Goal: Information Seeking & Learning: Learn about a topic

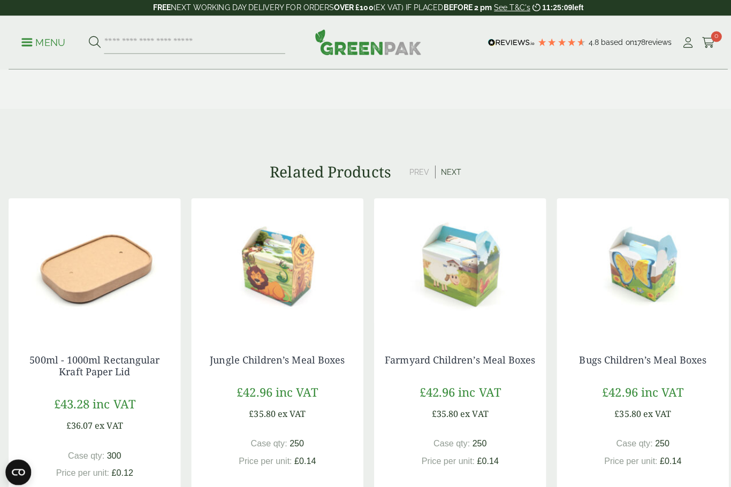
scroll to position [746, 0]
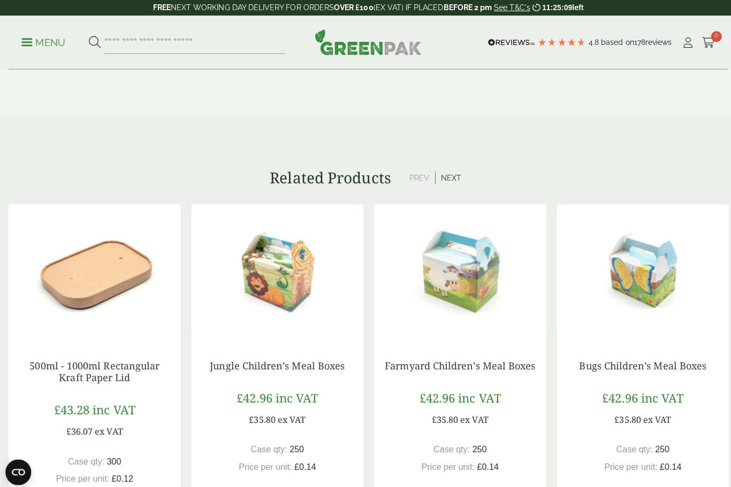
click at [83, 251] on img at bounding box center [94, 270] width 171 height 134
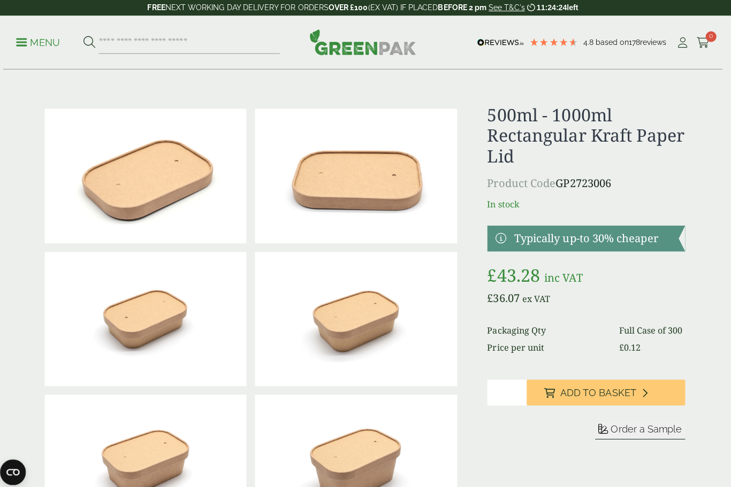
click at [25, 40] on p "Menu" at bounding box center [42, 42] width 43 height 13
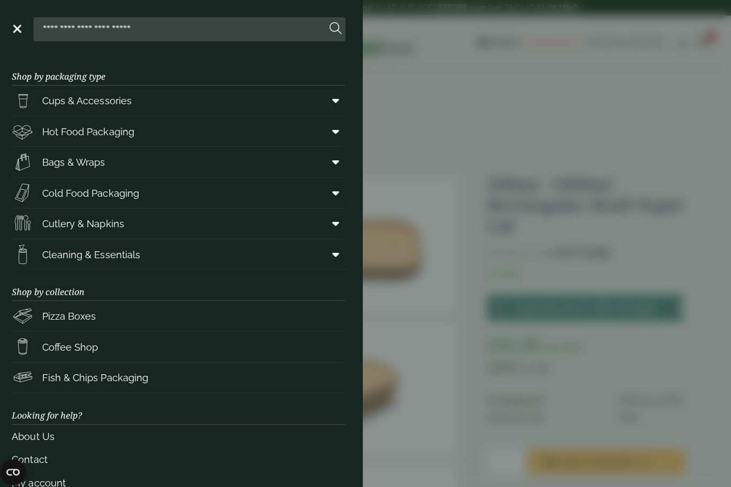
click at [71, 93] on span "Cups & Accessories" at bounding box center [91, 100] width 89 height 14
click at [65, 155] on span "Bags & Wraps" at bounding box center [78, 161] width 63 height 14
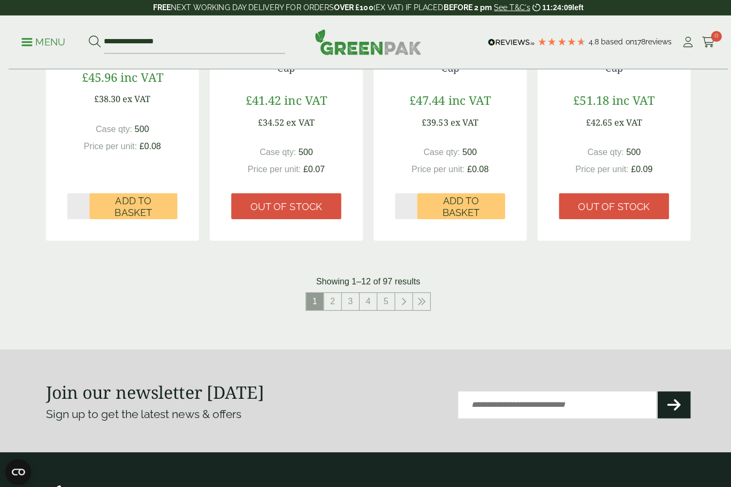
scroll to position [1082, 0]
click at [326, 294] on link "2" at bounding box center [330, 299] width 17 height 17
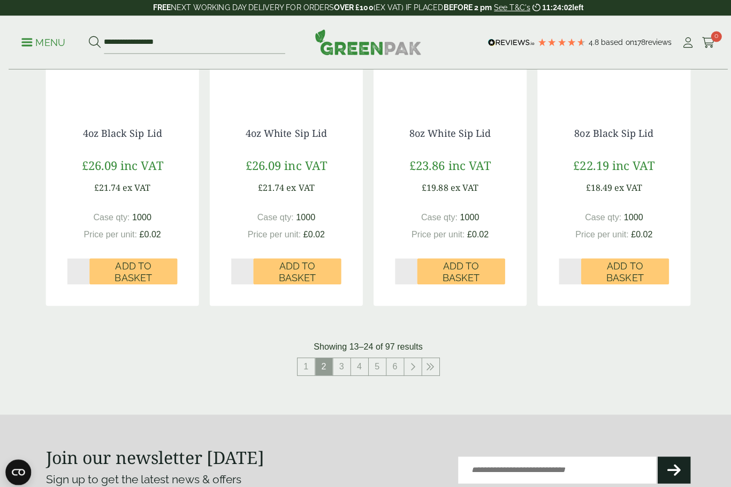
scroll to position [1017, 0]
click at [392, 364] on link "6" at bounding box center [392, 364] width 17 height 17
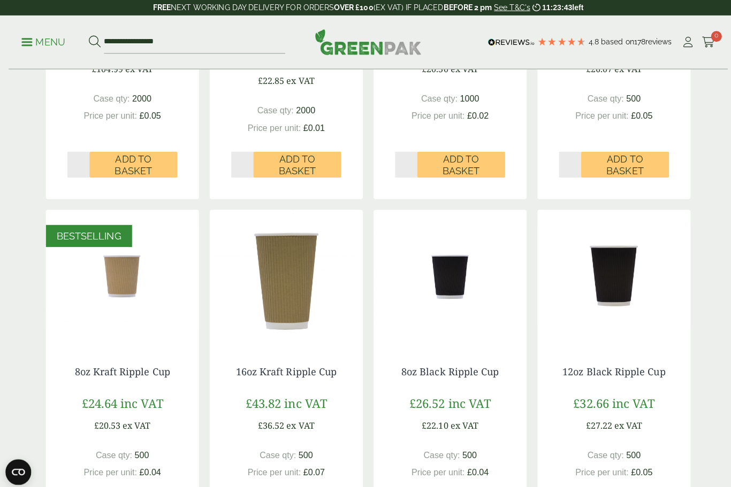
scroll to position [399, 0]
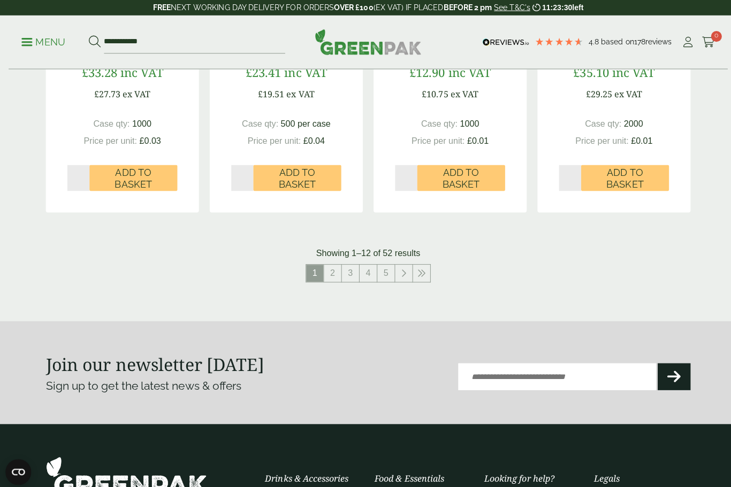
scroll to position [1125, 0]
click at [326, 273] on link "2" at bounding box center [330, 271] width 17 height 17
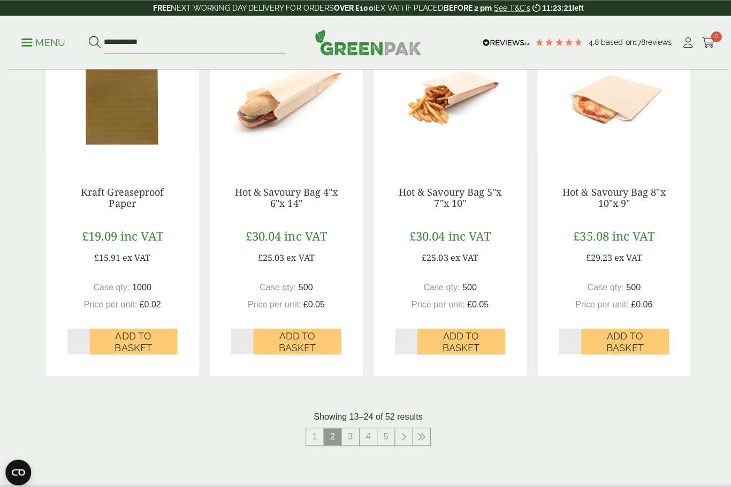
scroll to position [963, 0]
click at [351, 430] on link "3" at bounding box center [347, 433] width 17 height 17
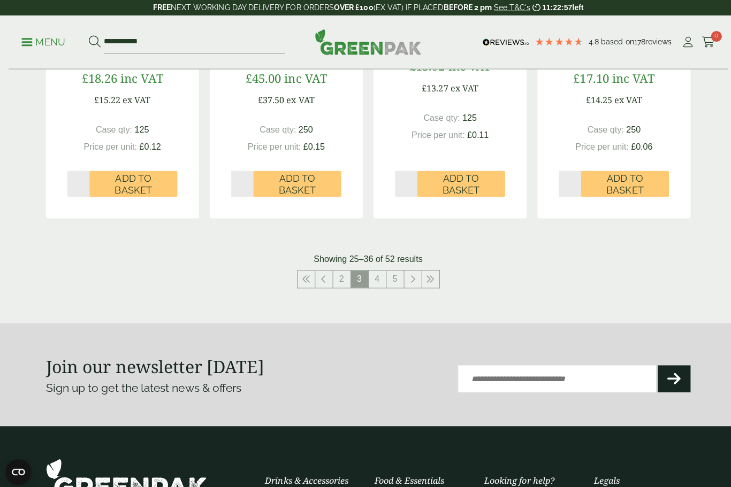
scroll to position [1121, 0]
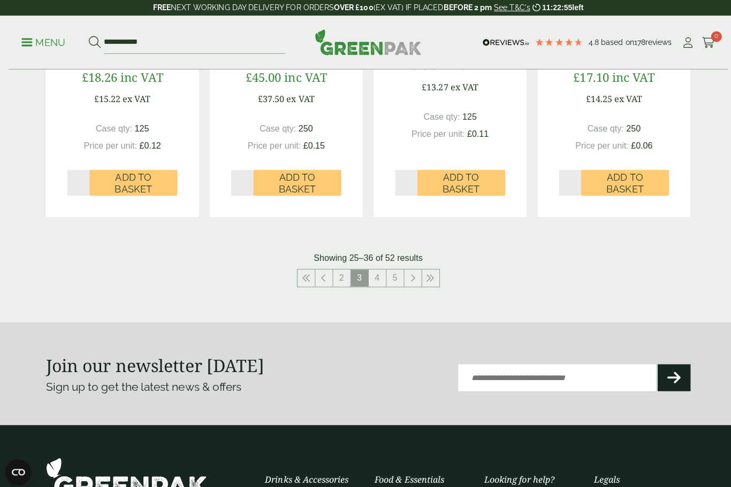
click at [373, 272] on link "4" at bounding box center [374, 276] width 17 height 17
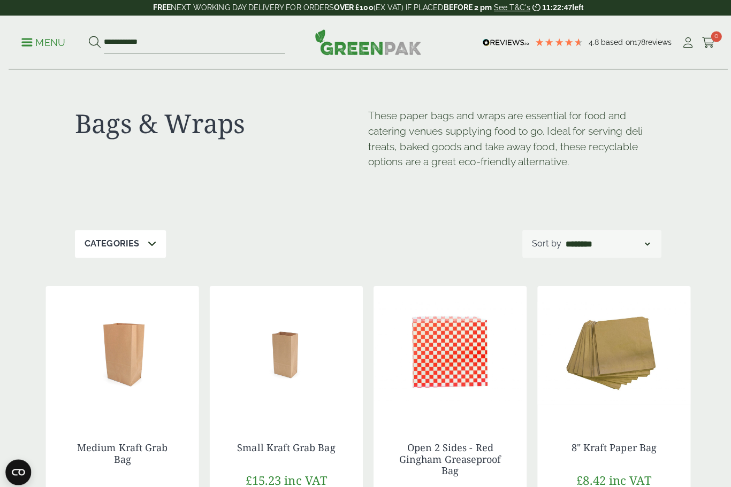
click at [26, 39] on link "Menu" at bounding box center [42, 41] width 43 height 11
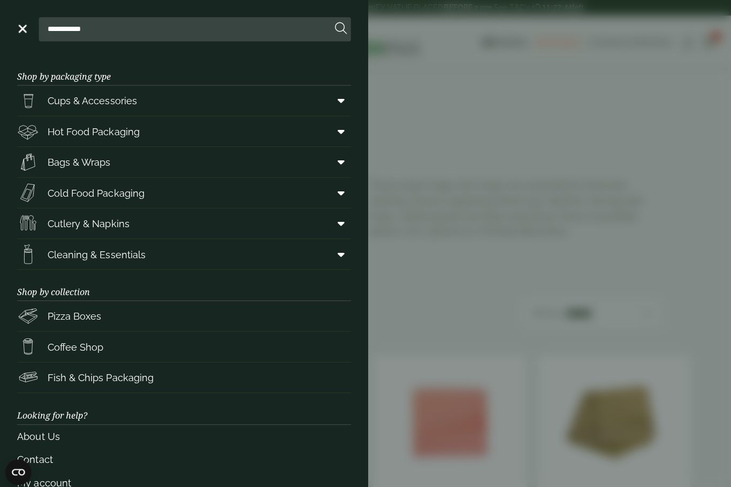
click at [120, 215] on span "Cutlery & Napkins" at bounding box center [87, 222] width 81 height 14
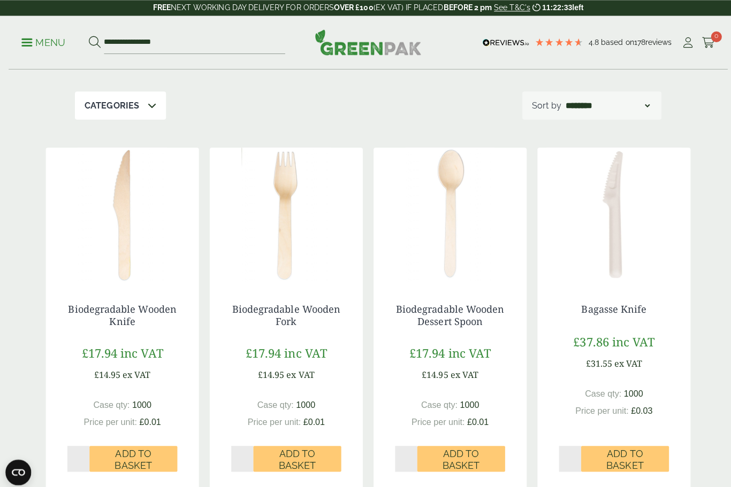
scroll to position [153, 0]
click at [30, 31] on ul "**********" at bounding box center [152, 42] width 262 height 22
click at [27, 37] on p "Menu" at bounding box center [42, 42] width 43 height 13
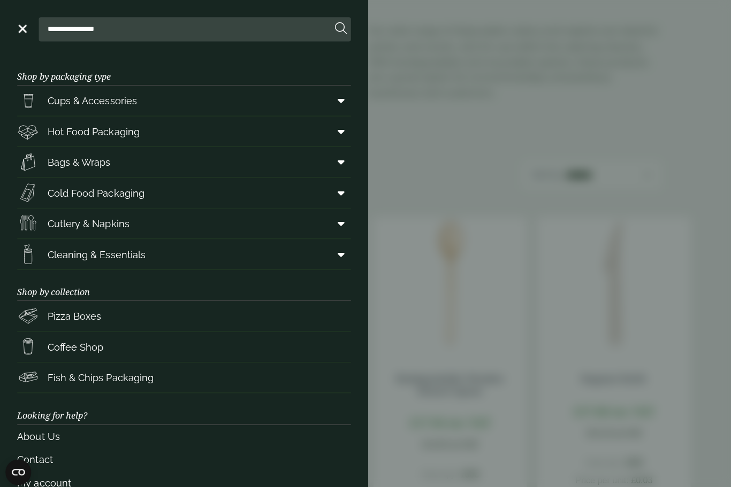
click at [135, 129] on span "Hot Food Packaging" at bounding box center [92, 131] width 91 height 14
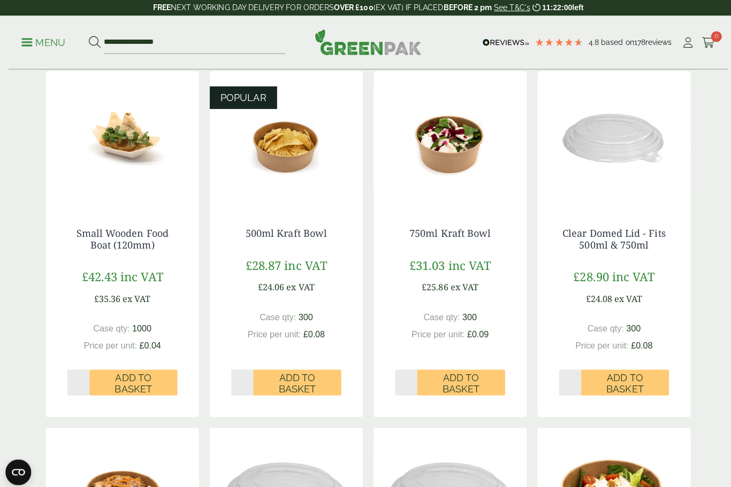
scroll to position [609, 0]
click at [456, 162] on img at bounding box center [447, 138] width 152 height 134
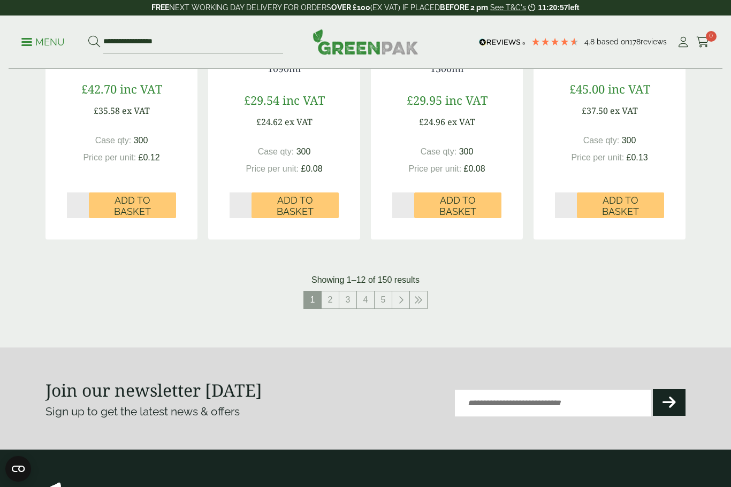
scroll to position [1169, 0]
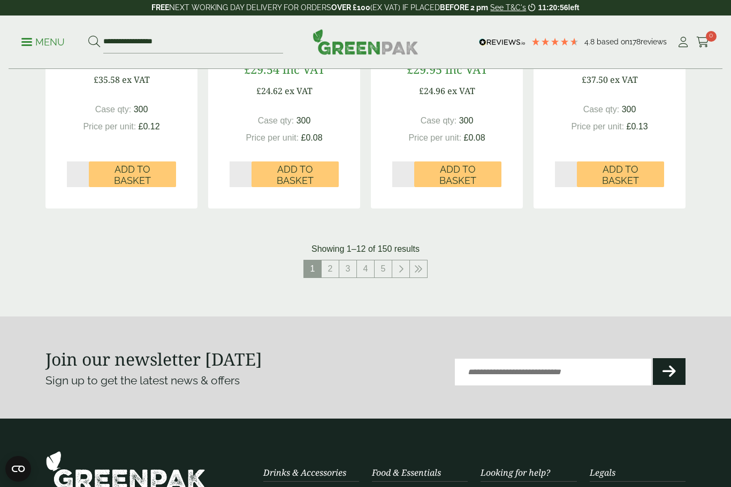
click at [330, 269] on link "2" at bounding box center [330, 269] width 17 height 17
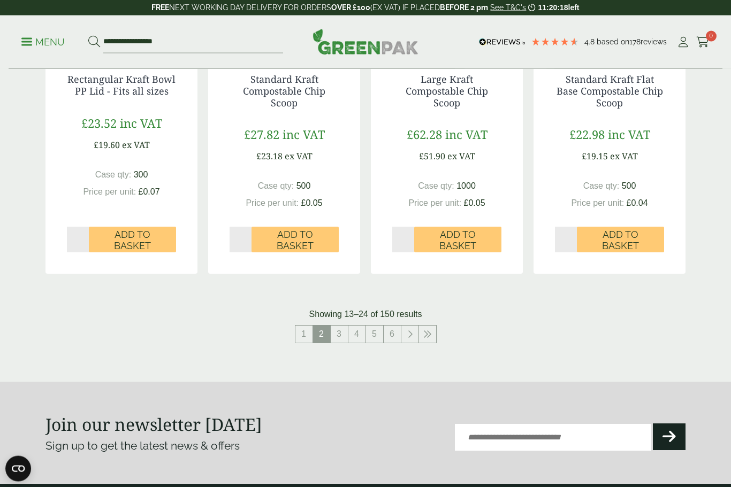
scroll to position [1140, 0]
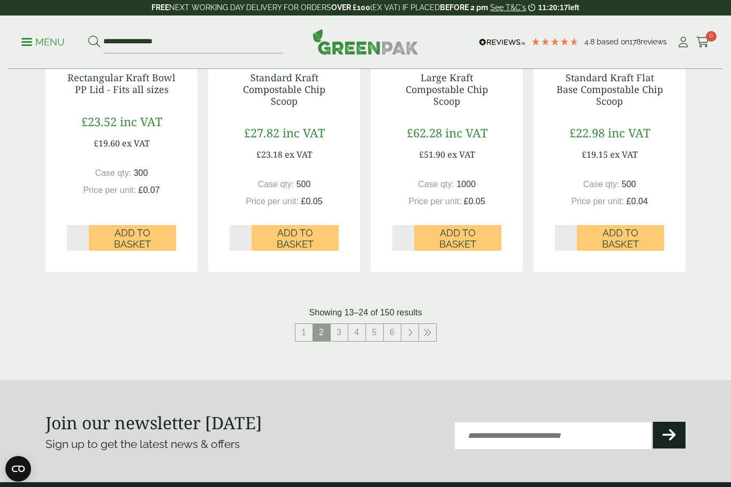
click at [339, 330] on link "3" at bounding box center [339, 332] width 17 height 17
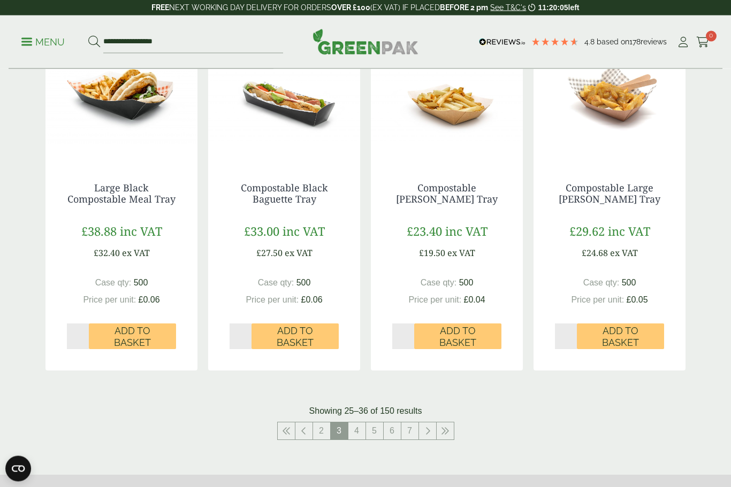
scroll to position [1019, 0]
click at [355, 424] on link "4" at bounding box center [356, 431] width 17 height 17
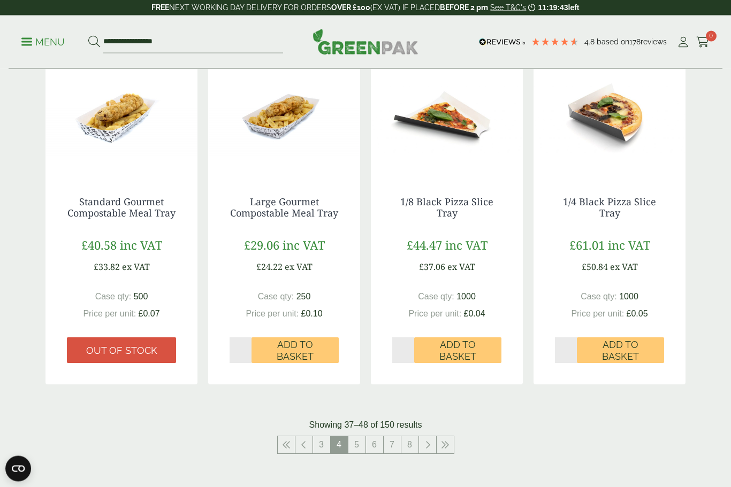
scroll to position [1005, 0]
click at [363, 438] on link "5" at bounding box center [356, 445] width 17 height 17
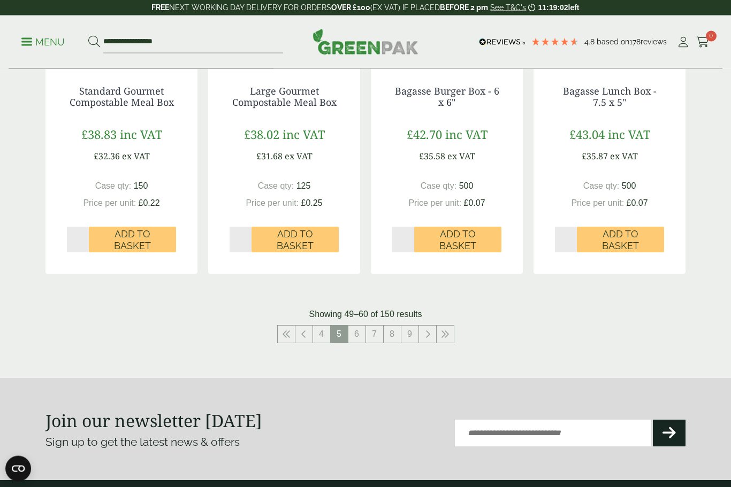
scroll to position [1115, 0]
click at [361, 327] on link "6" at bounding box center [356, 334] width 17 height 17
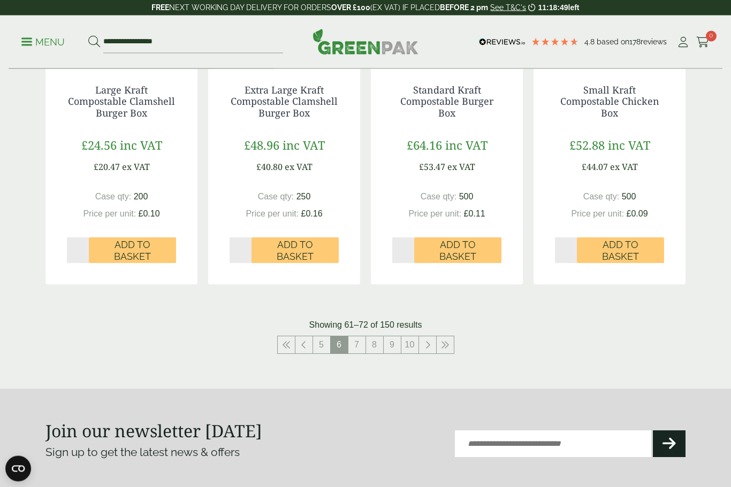
scroll to position [1117, 0]
click at [361, 337] on link "7" at bounding box center [356, 345] width 17 height 17
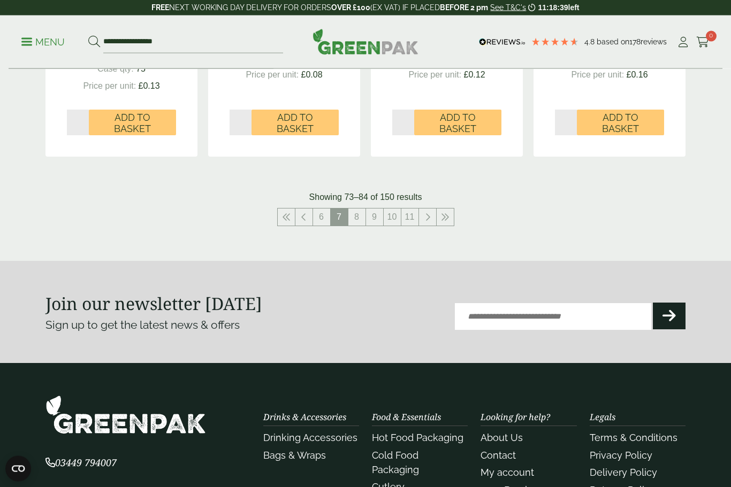
scroll to position [1256, 0]
click at [362, 215] on link "8" at bounding box center [356, 217] width 17 height 17
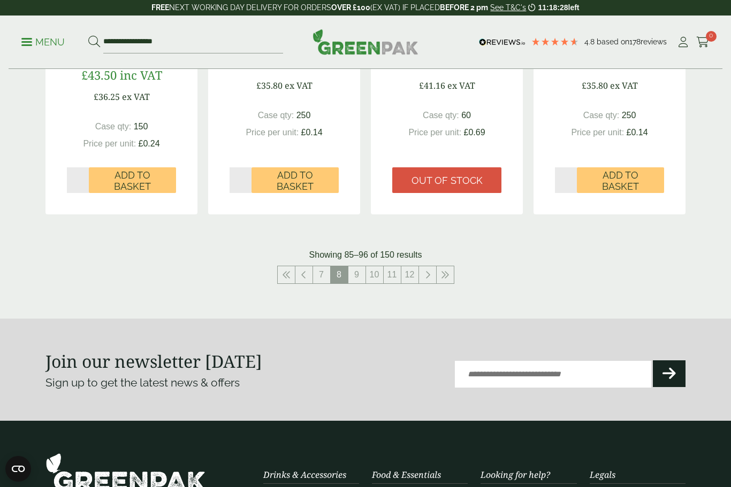
scroll to position [1263, 0]
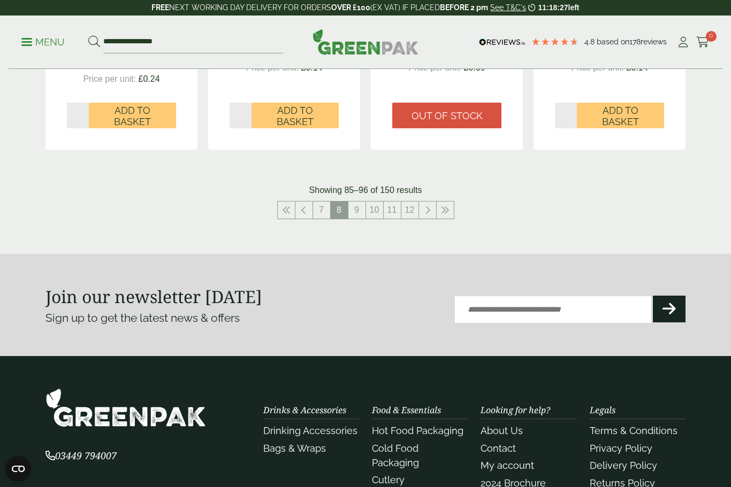
click at [365, 205] on link "9" at bounding box center [356, 210] width 17 height 17
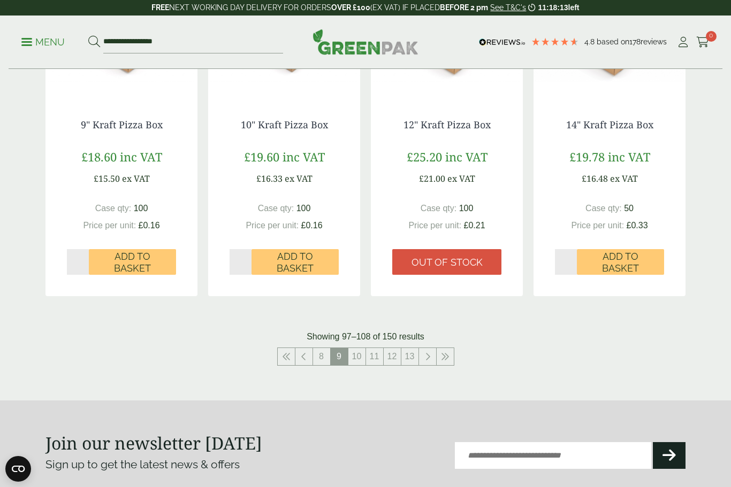
scroll to position [1101, 0]
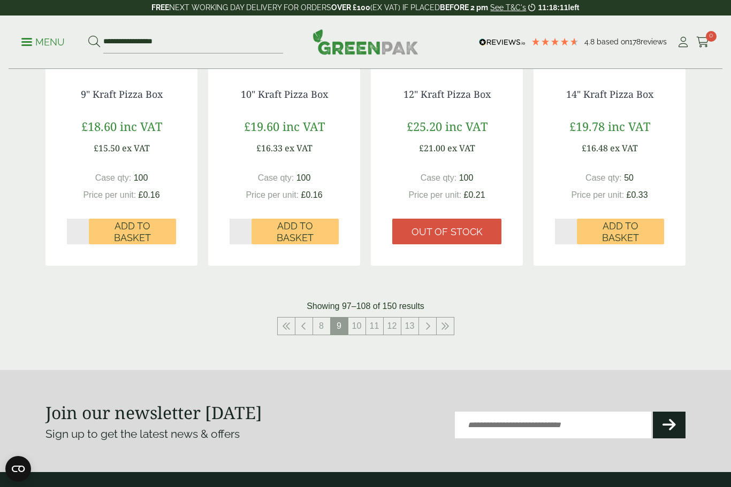
click at [358, 318] on link "10" at bounding box center [356, 326] width 17 height 17
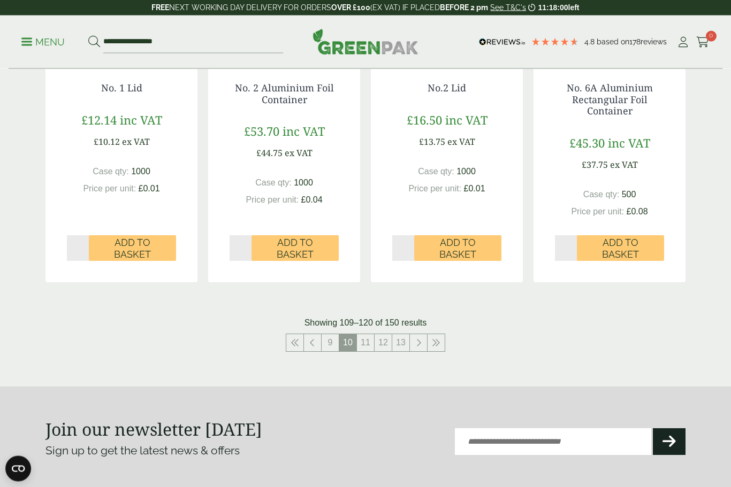
scroll to position [1107, 0]
click at [366, 337] on link "11" at bounding box center [365, 342] width 17 height 17
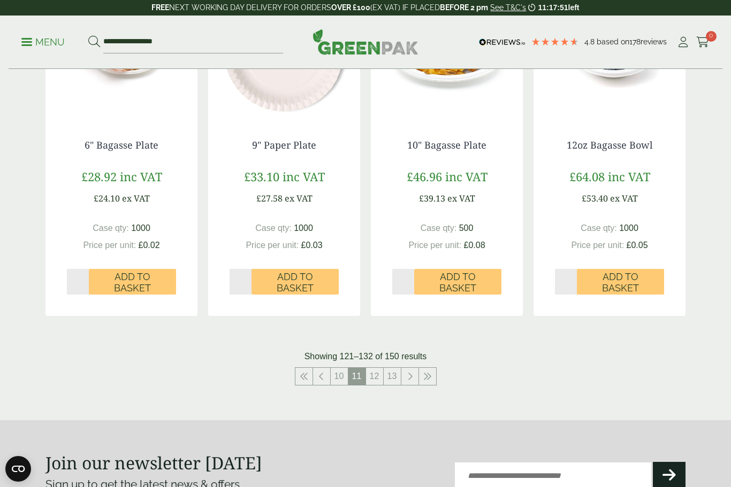
scroll to position [1065, 0]
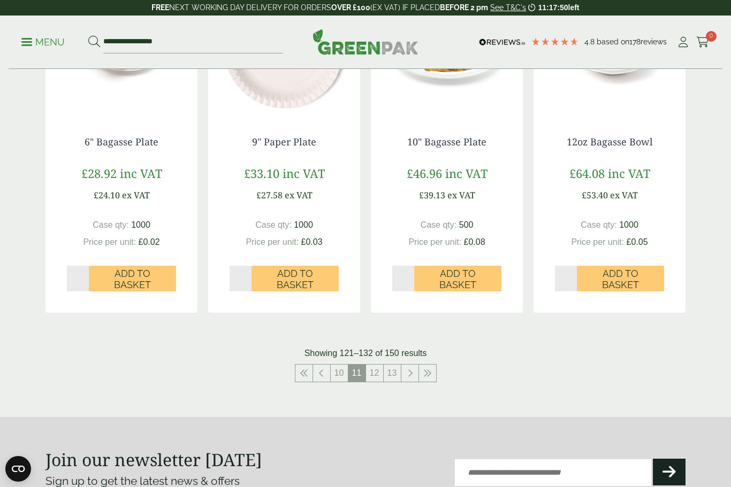
click at [376, 365] on link "12" at bounding box center [374, 373] width 17 height 17
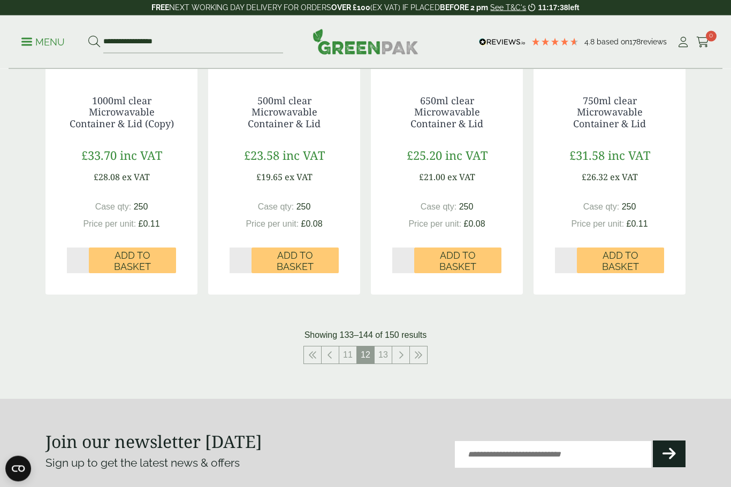
scroll to position [1083, 0]
click at [386, 349] on link "13" at bounding box center [383, 355] width 17 height 17
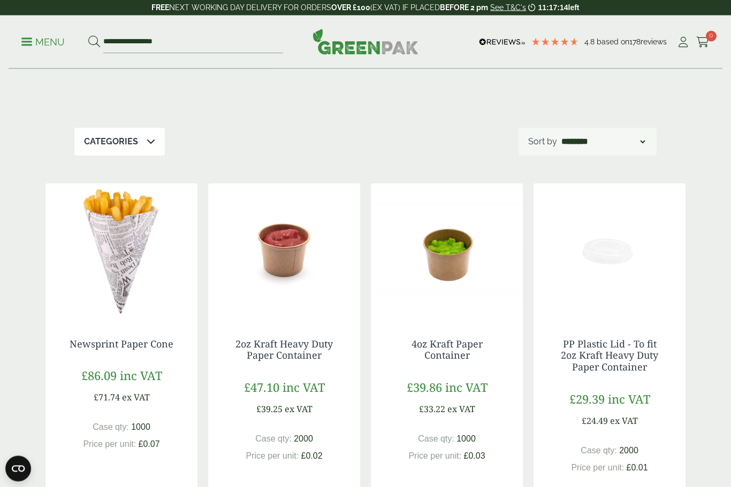
scroll to position [150, 0]
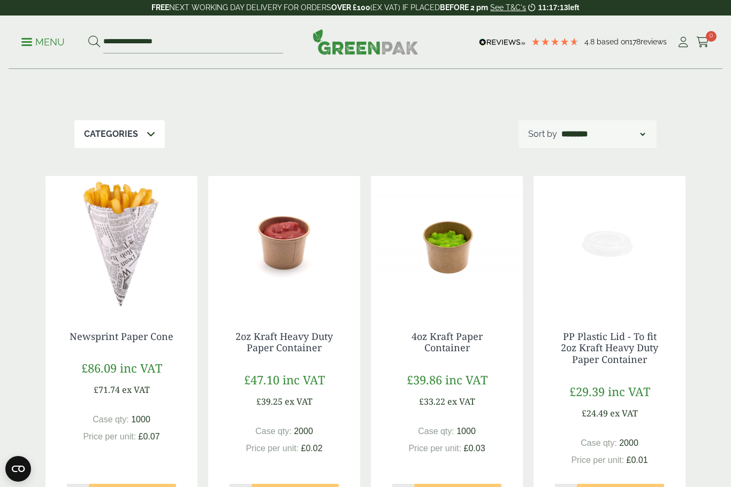
click at [272, 234] on img at bounding box center [284, 243] width 152 height 134
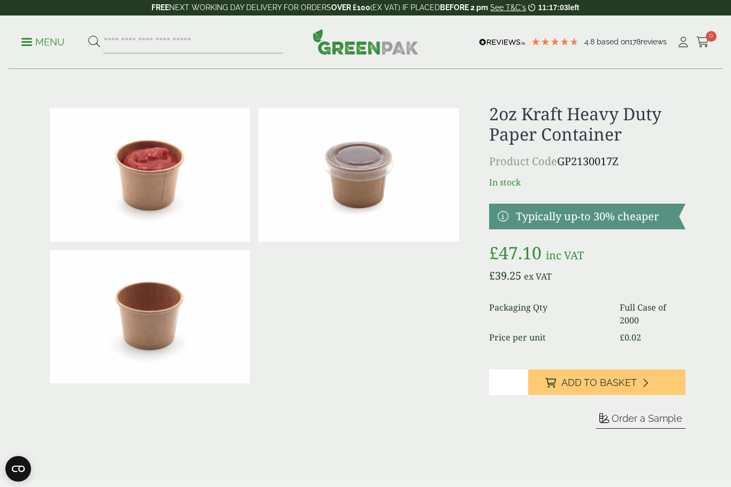
click at [404, 213] on img at bounding box center [358, 175] width 200 height 134
